Goal: Communication & Community: Answer question/provide support

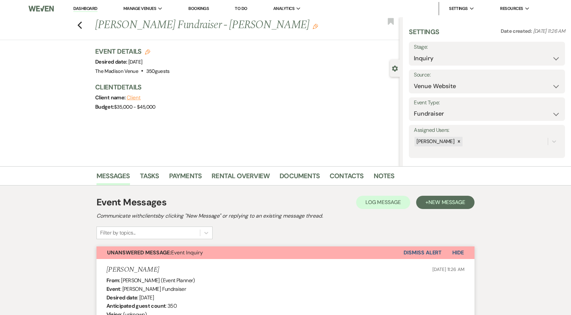
select select "5"
select select "20"
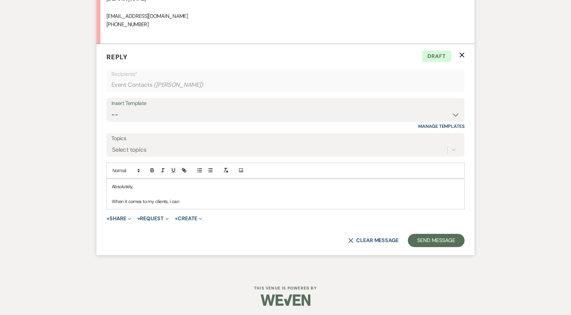
scroll to position [1306, 0]
drag, startPoint x: 186, startPoint y: 199, endPoint x: 110, endPoint y: 203, distance: 75.7
click at [110, 203] on div "Absolutely, When it comes to my clients, i can" at bounding box center [285, 194] width 357 height 30
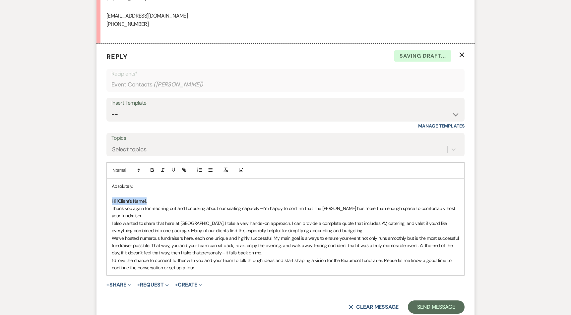
drag, startPoint x: 148, startPoint y: 200, endPoint x: 110, endPoint y: 201, distance: 37.8
click at [110, 201] on div "Absolutely, Hi [Client’s Name], Thank you again for reaching out and for asking…" at bounding box center [285, 227] width 357 height 97
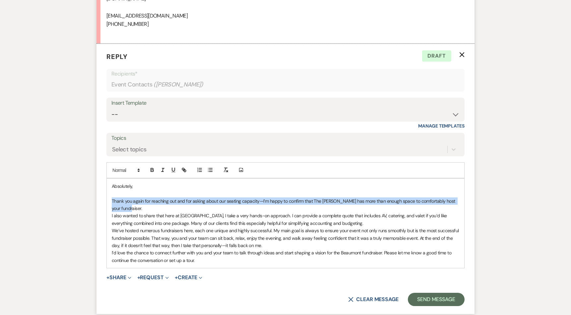
drag, startPoint x: 139, startPoint y: 206, endPoint x: 110, endPoint y: 199, distance: 29.4
click at [110, 199] on div "Absolutely, Thank you again for reaching out and for asking about our seating c…" at bounding box center [285, 223] width 357 height 89
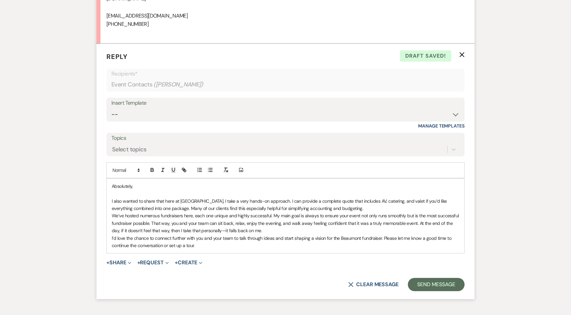
click at [286, 282] on div "X Clear message Send Message" at bounding box center [285, 284] width 358 height 13
click at [215, 230] on p "We’ve hosted numerous fundraisers here, each one unique and highly successful. …" at bounding box center [285, 223] width 347 height 22
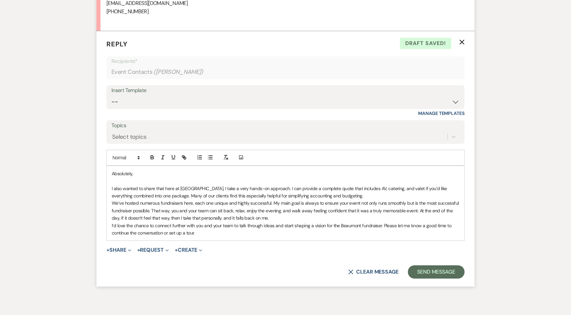
scroll to position [1321, 0]
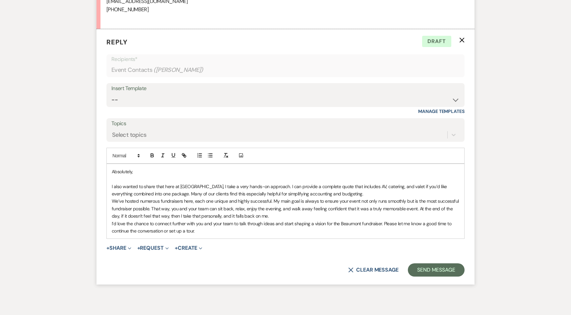
click at [200, 232] on p "I’d love the chance to connect further with you and your team to talk through i…" at bounding box center [285, 227] width 347 height 15
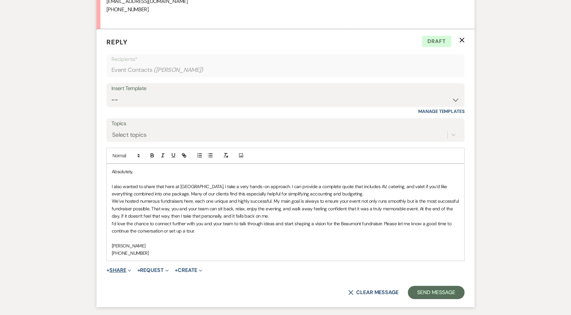
click at [122, 268] on button "+ Share Expand" at bounding box center [118, 270] width 25 height 5
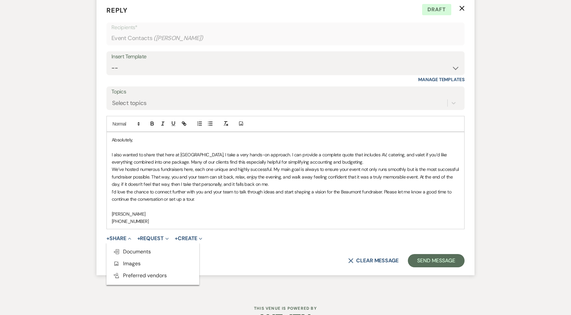
scroll to position [1367, 0]
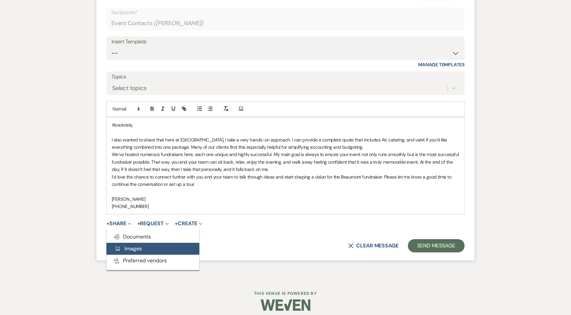
click at [172, 248] on button "Add Photo Images" at bounding box center [152, 249] width 93 height 12
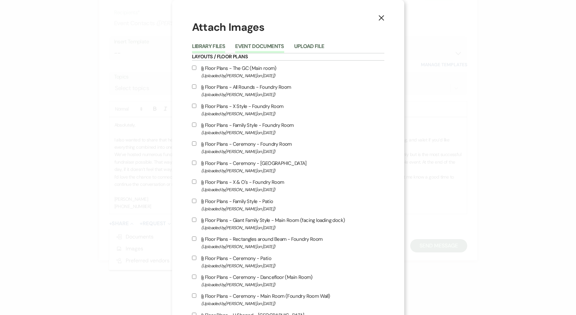
click at [254, 47] on button "Event Documents" at bounding box center [259, 48] width 49 height 9
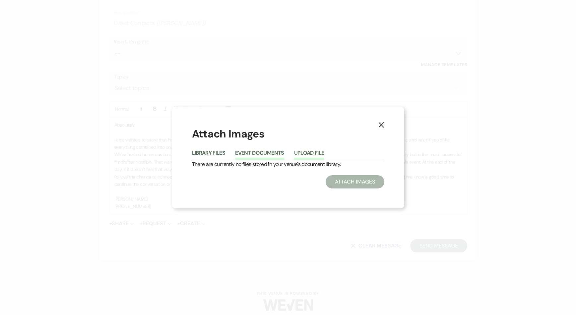
click at [307, 150] on button "Upload File" at bounding box center [309, 154] width 30 height 9
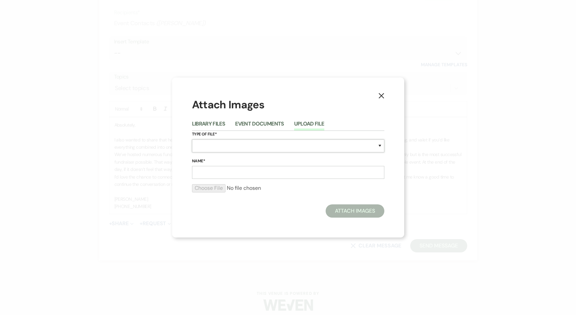
click at [234, 141] on select "Special Event Insurance Vendor Certificate of Insurance Contracts / Rental Agre…" at bounding box center [288, 146] width 192 height 13
select select "55"
click at [192, 140] on select "Special Event Insurance Vendor Certificate of Insurance Contracts / Rental Agre…" at bounding box center [288, 146] width 192 height 13
click at [214, 169] on input "Name*" at bounding box center [288, 172] width 192 height 13
type input "Setup"
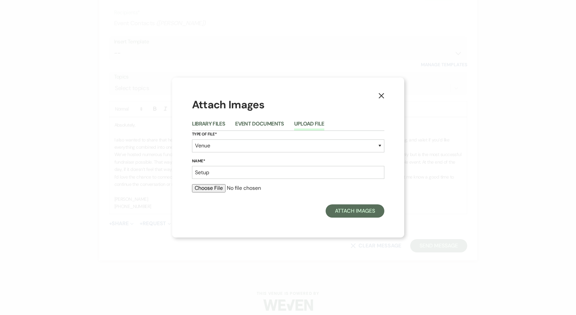
click at [216, 187] on input "file" at bounding box center [288, 188] width 192 height 8
type input "C:\fakepath\Beaumont.png"
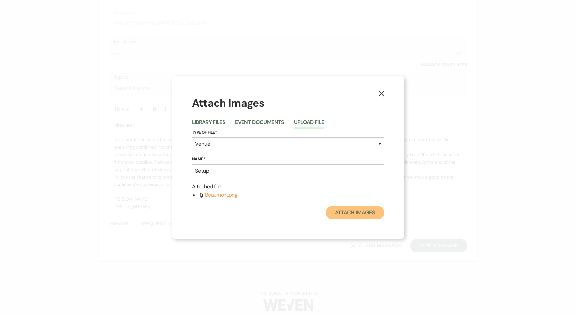
click at [348, 212] on button "Attach Images" at bounding box center [354, 212] width 59 height 13
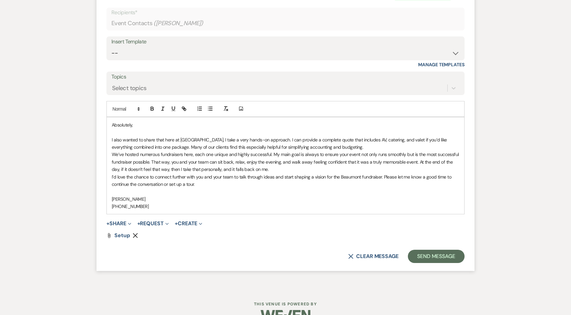
click at [233, 189] on p at bounding box center [285, 191] width 347 height 7
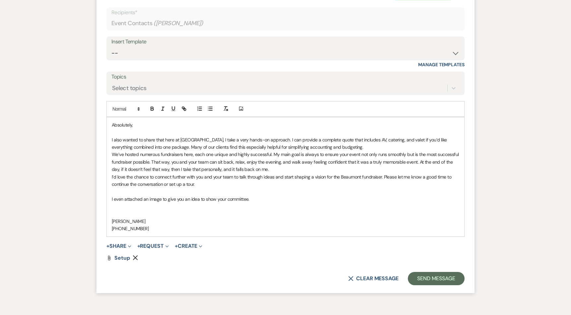
click at [300, 216] on p at bounding box center [285, 213] width 347 height 7
click at [435, 280] on button "Send Message" at bounding box center [436, 278] width 57 height 13
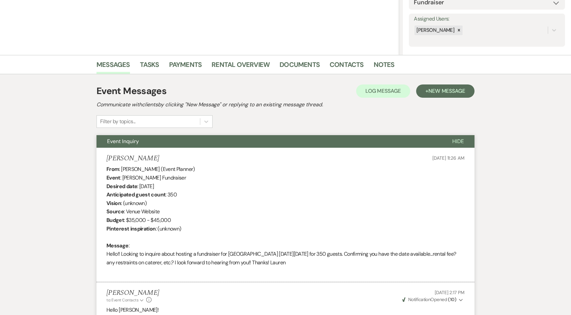
scroll to position [0, 0]
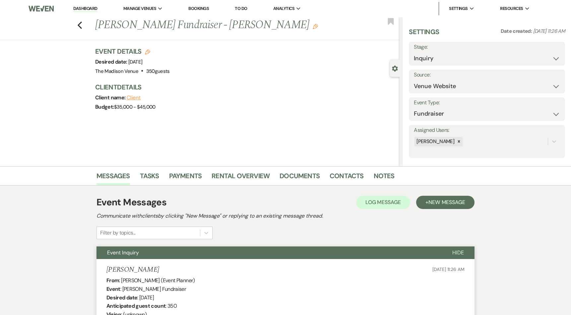
click at [82, 8] on link "Dashboard" at bounding box center [85, 9] width 24 height 6
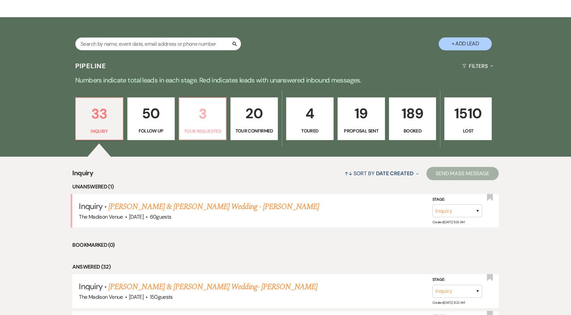
click at [211, 131] on p "Tour Requested" at bounding box center [202, 131] width 39 height 7
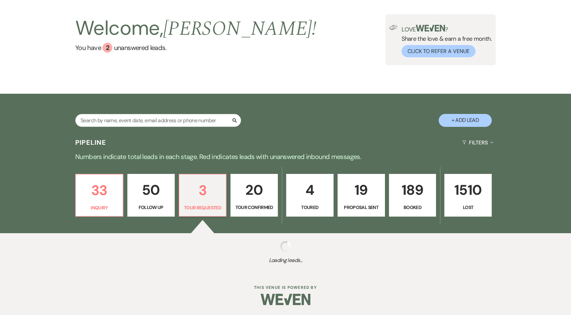
scroll to position [108, 0]
select select "2"
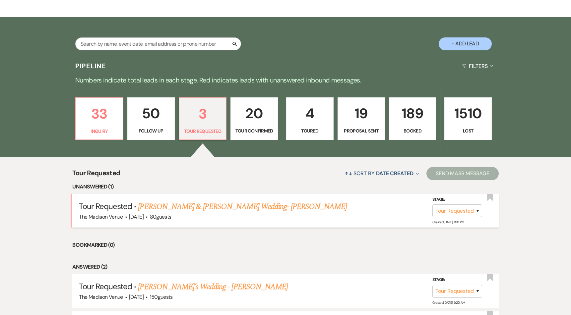
click at [240, 204] on link "[PERSON_NAME] & [PERSON_NAME] Wedding- [PERSON_NAME]" at bounding box center [242, 207] width 209 height 12
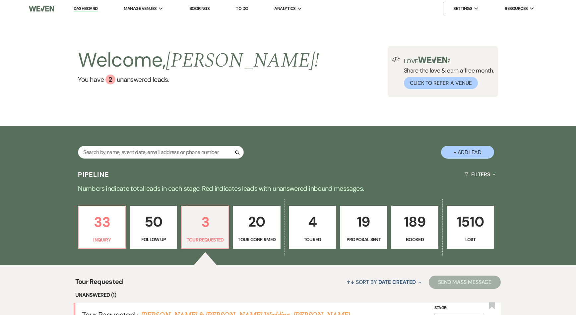
select select "2"
select select "5"
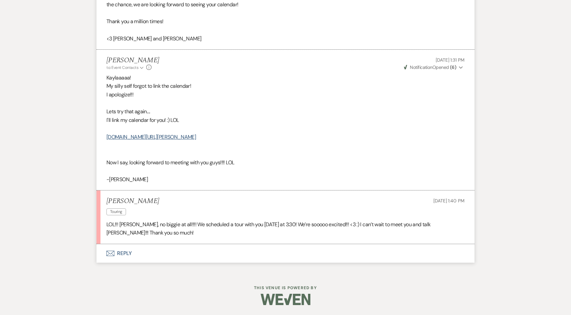
scroll to position [145, 0]
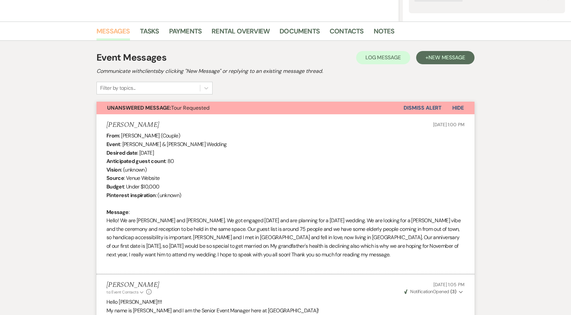
click at [113, 32] on link "Messages" at bounding box center [112, 33] width 33 height 15
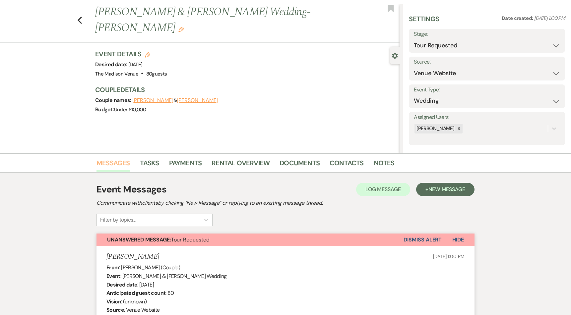
scroll to position [0, 0]
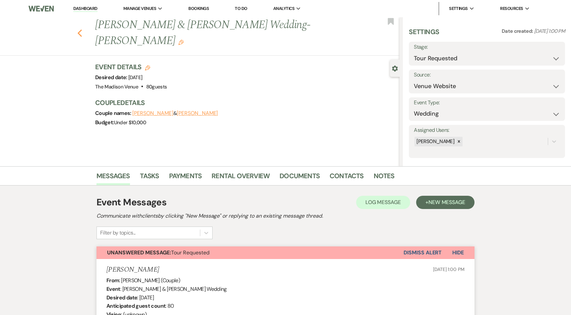
click at [82, 29] on icon "Previous" at bounding box center [79, 33] width 5 height 8
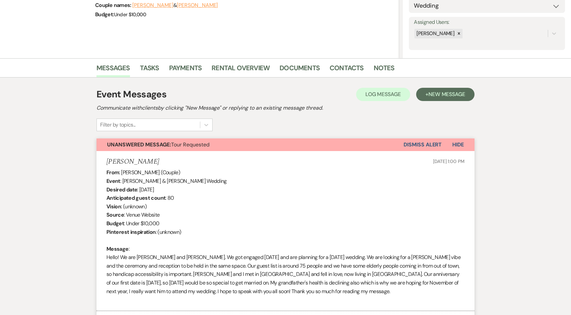
select select "2"
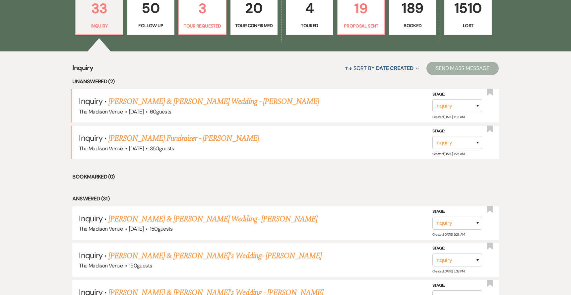
scroll to position [214, 0]
click at [359, 20] on link "19 Proposal Sent" at bounding box center [361, 13] width 48 height 43
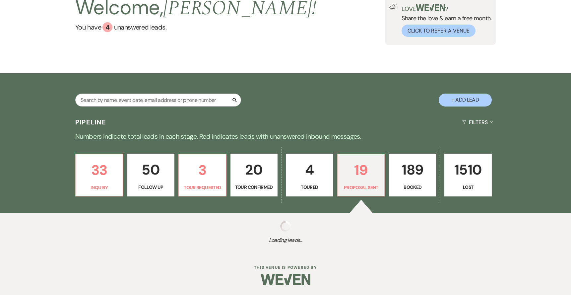
scroll to position [214, 0]
select select "6"
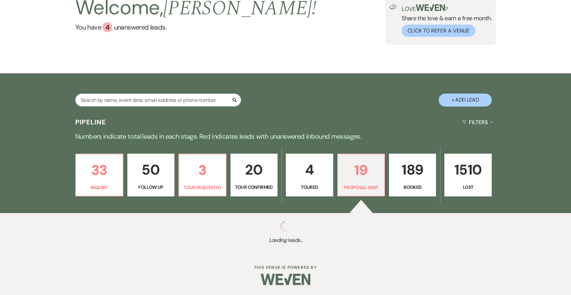
select select "6"
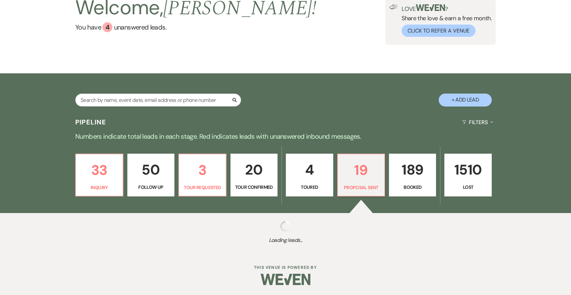
select select "6"
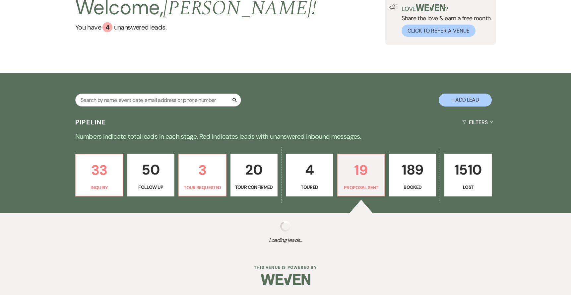
select select "6"
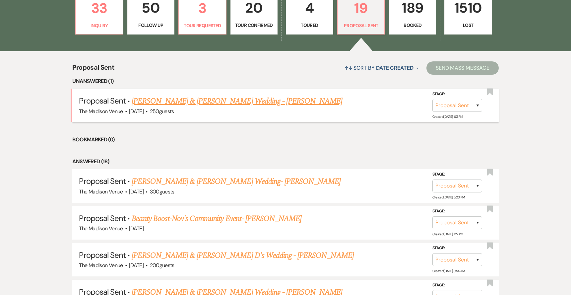
click at [202, 99] on link "Adam Crowley & Samantha Clarke's Wedding - Anthony" at bounding box center [237, 101] width 210 height 12
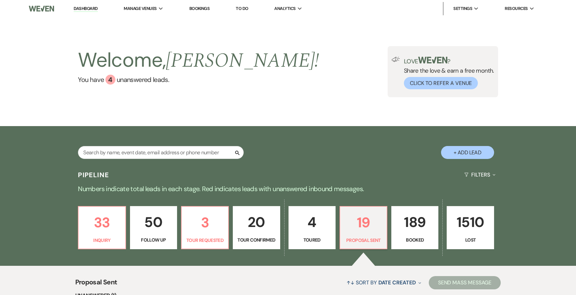
select select "6"
select select "5"
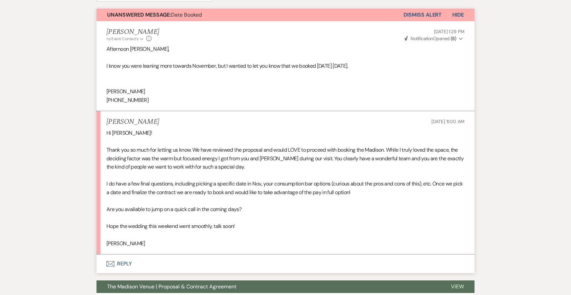
scroll to position [264, 0]
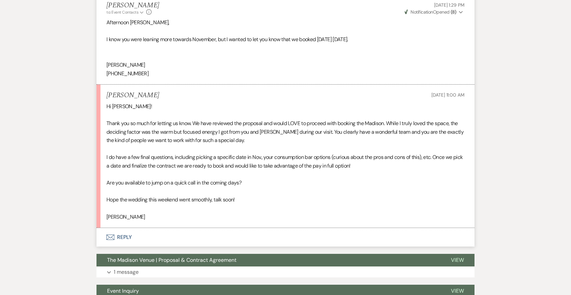
click at [127, 234] on button "Envelope Reply" at bounding box center [285, 237] width 378 height 19
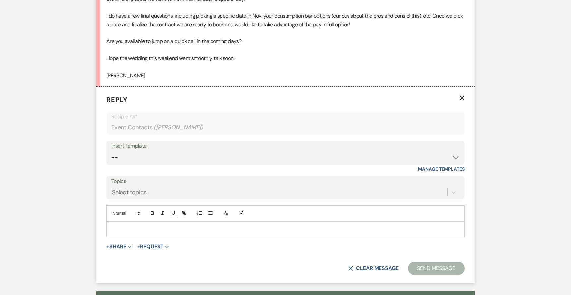
scroll to position [414, 0]
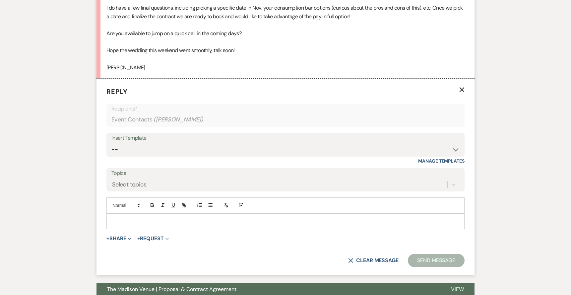
click at [152, 221] on p at bounding box center [285, 220] width 347 height 7
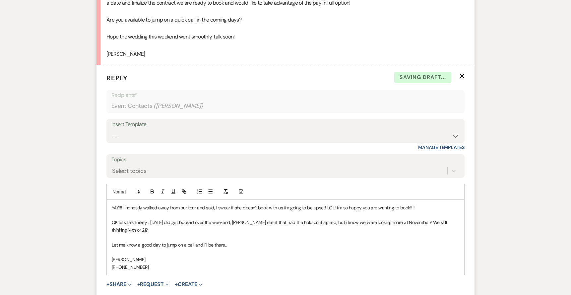
scroll to position [446, 0]
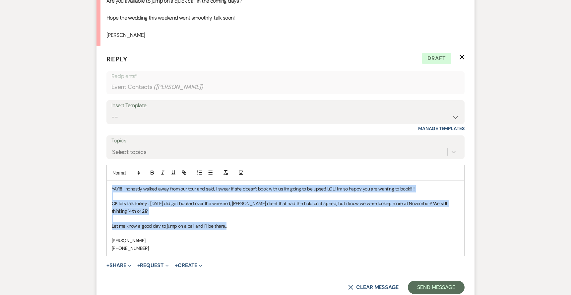
drag, startPoint x: 231, startPoint y: 225, endPoint x: 107, endPoint y: 188, distance: 129.7
click at [107, 188] on div "YAY!!! I honestly walked away from our tour and said, I swear if she doesn't bo…" at bounding box center [285, 218] width 357 height 75
copy div "YAY!!! I honestly walked away from our tour and said, I swear if she doesn't bo…"
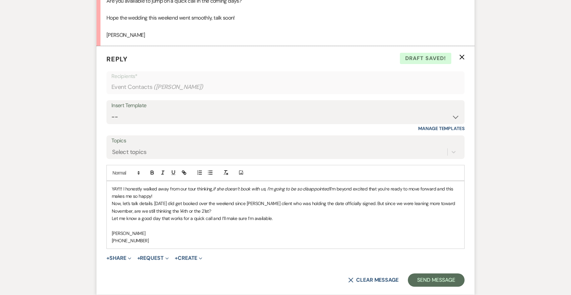
click at [143, 202] on p "Now, let’s talk details. June 27th did get booked over the weekend since Cher’s…" at bounding box center [285, 207] width 347 height 15
click at [143, 203] on p "Now, let’s talk details. June 27th did get booked over the weekend since Cher’s…" at bounding box center [285, 207] width 347 height 15
click at [318, 224] on p at bounding box center [285, 225] width 347 height 7
click at [383, 228] on p at bounding box center [285, 225] width 347 height 7
click at [435, 282] on button "Send Message" at bounding box center [436, 279] width 57 height 13
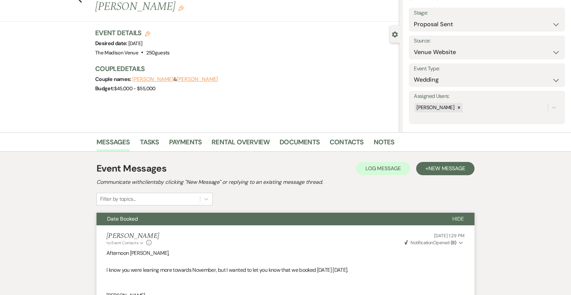
scroll to position [0, 0]
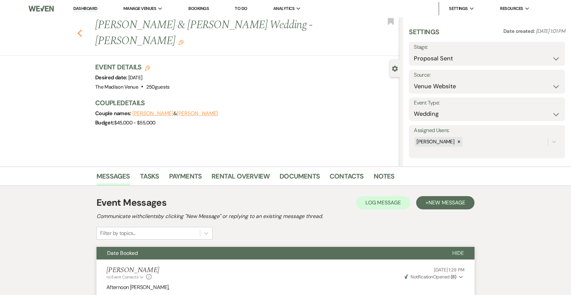
click at [82, 33] on icon "Previous" at bounding box center [79, 33] width 5 height 8
select select "6"
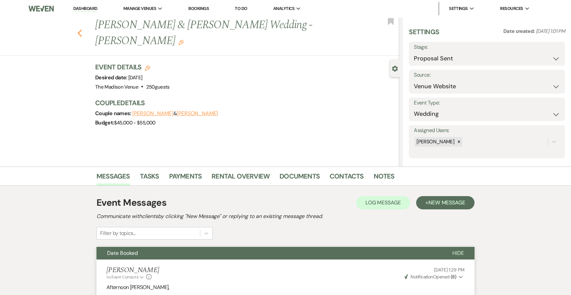
select select "6"
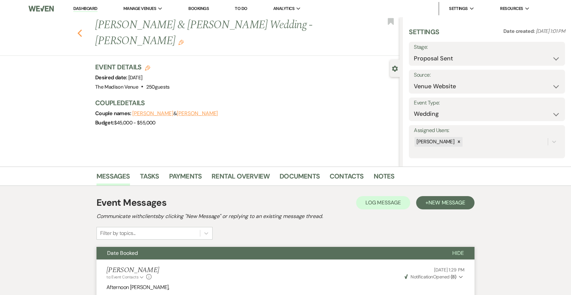
select select "6"
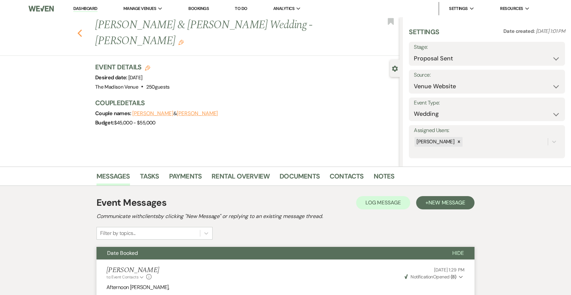
select select "6"
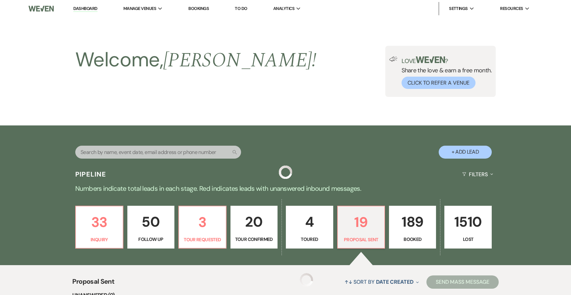
scroll to position [214, 0]
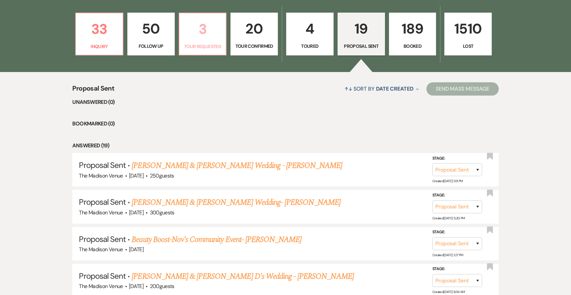
click at [202, 29] on p "3" at bounding box center [202, 29] width 39 height 22
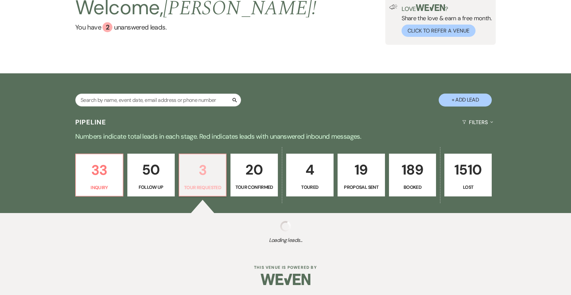
scroll to position [193, 0]
select select "2"
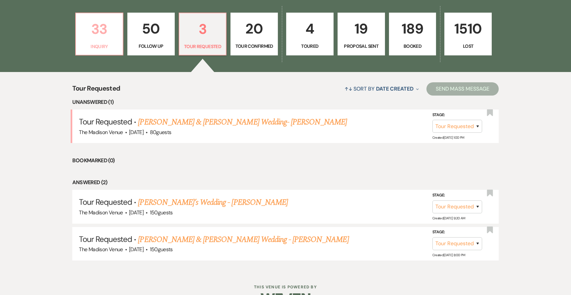
click at [97, 40] on link "33 Inquiry" at bounding box center [99, 34] width 48 height 43
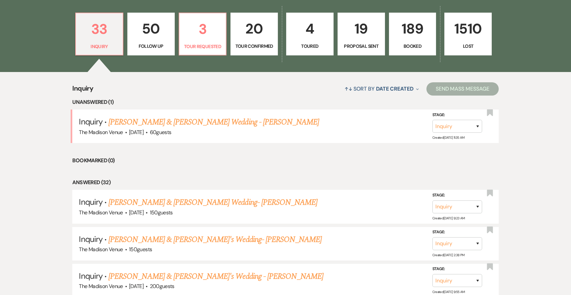
click at [359, 38] on p "19" at bounding box center [361, 29] width 39 height 22
select select "6"
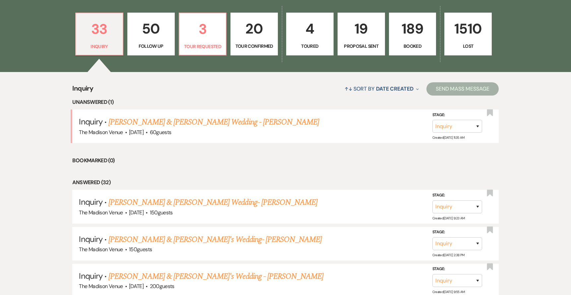
select select "6"
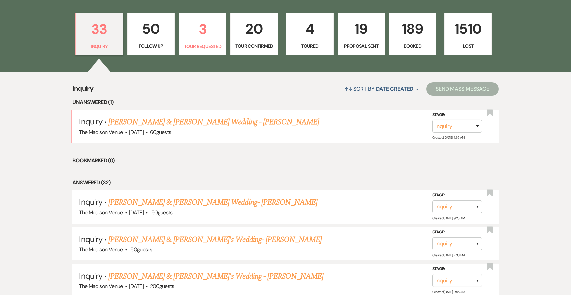
select select "6"
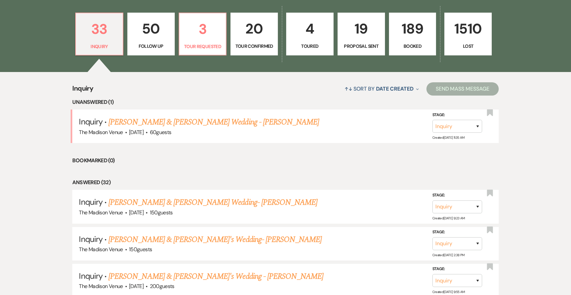
select select "6"
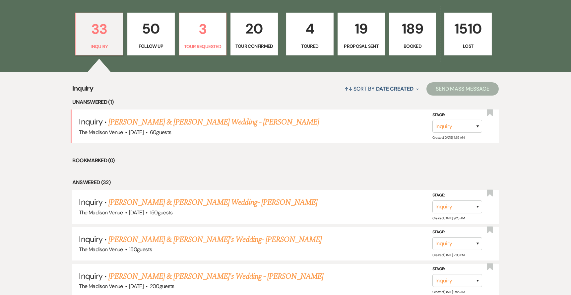
select select "6"
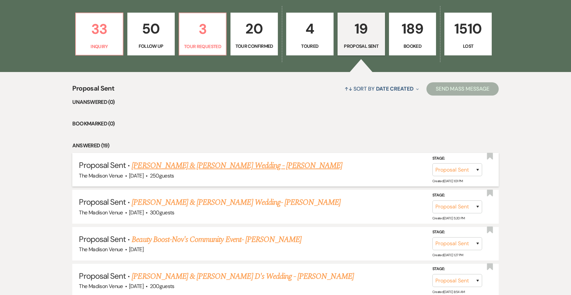
click at [196, 167] on link "Adam Crowley & Samantha Clarke's Wedding - Anthony" at bounding box center [237, 165] width 210 height 12
select select "6"
select select "5"
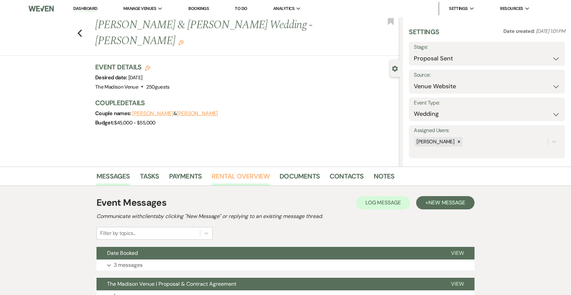
click at [234, 175] on link "Rental Overview" at bounding box center [240, 178] width 58 height 15
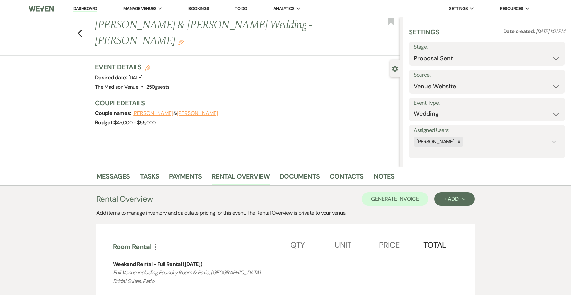
click at [82, 35] on use "button" at bounding box center [80, 32] width 4 height 7
select select "6"
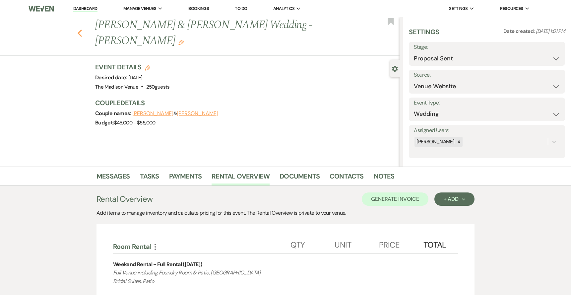
select select "6"
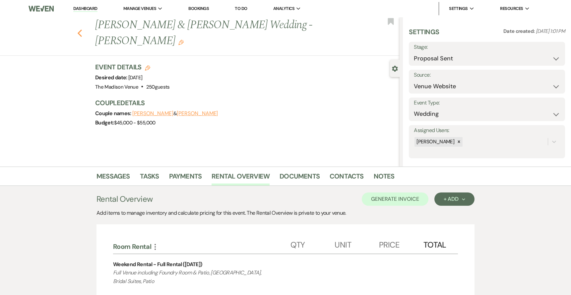
select select "6"
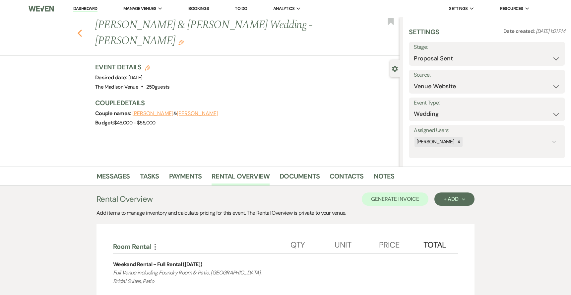
select select "6"
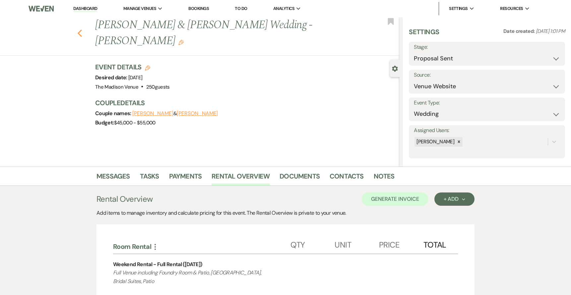
select select "6"
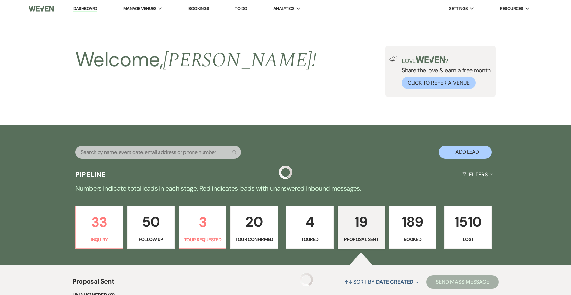
scroll to position [193, 0]
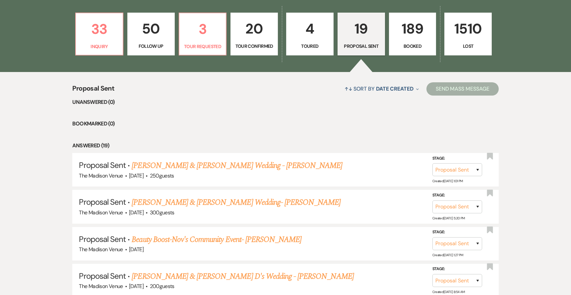
click at [268, 123] on li "Bookmarked (0)" at bounding box center [285, 123] width 426 height 9
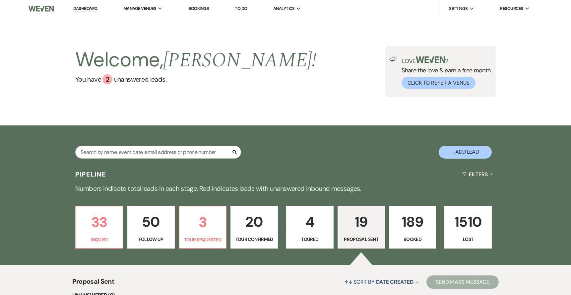
scroll to position [34, 0]
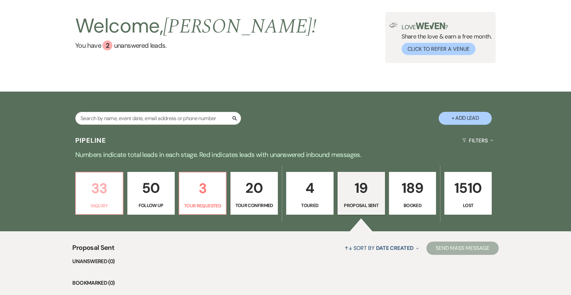
click at [104, 197] on p "33" at bounding box center [99, 188] width 39 height 22
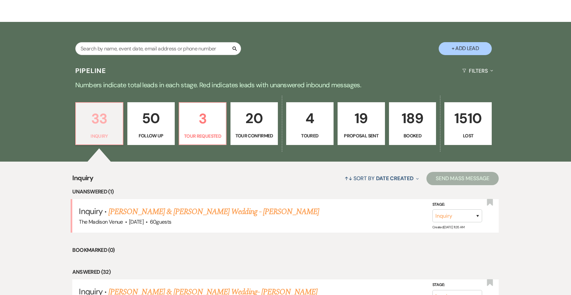
scroll to position [134, 0]
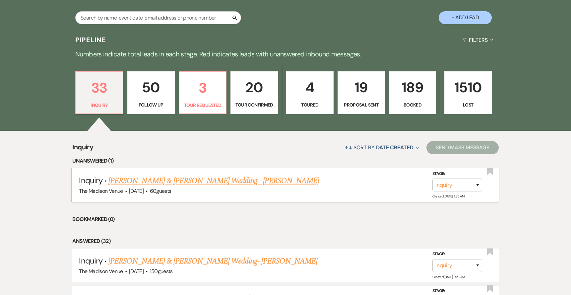
click at [163, 182] on link "[PERSON_NAME] & [PERSON_NAME] Wedding - [PERSON_NAME]" at bounding box center [213, 181] width 210 height 12
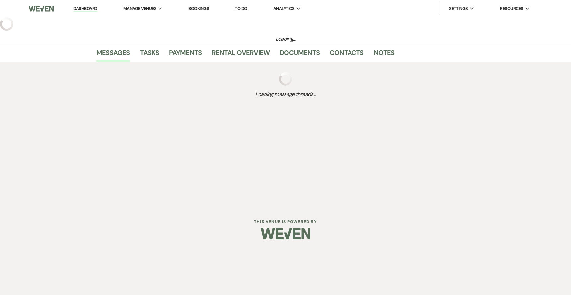
select select "5"
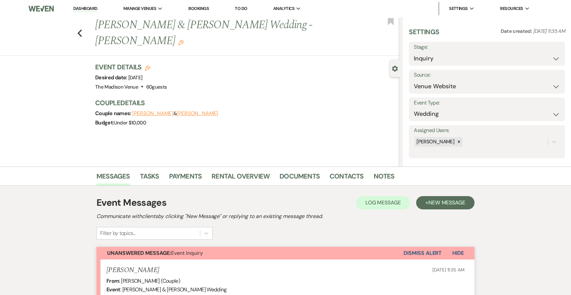
click at [83, 9] on link "Dashboard" at bounding box center [85, 9] width 24 height 6
